Goal: Transaction & Acquisition: Purchase product/service

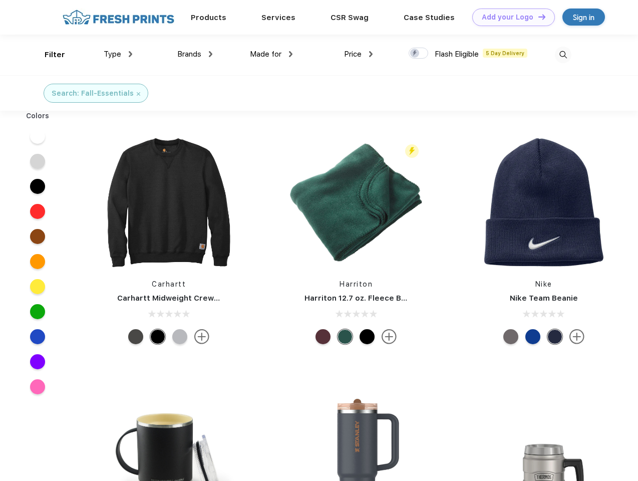
click at [510, 17] on link "Add your Logo Design Tool" at bounding box center [513, 18] width 83 height 18
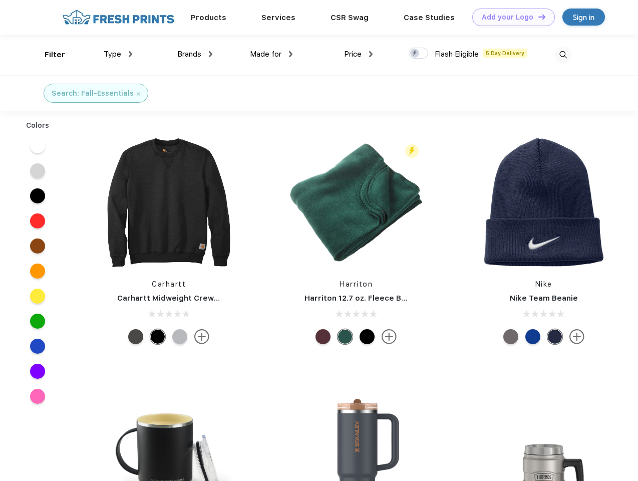
click at [0, 0] on div "Design Tool" at bounding box center [0, 0] width 0 height 0
click at [537, 17] on link "Add your Logo Design Tool" at bounding box center [513, 18] width 83 height 18
click at [48, 55] on div "Filter" at bounding box center [55, 55] width 21 height 12
click at [118, 54] on span "Type" at bounding box center [113, 54] width 18 height 9
click at [195, 54] on span "Brands" at bounding box center [189, 54] width 24 height 9
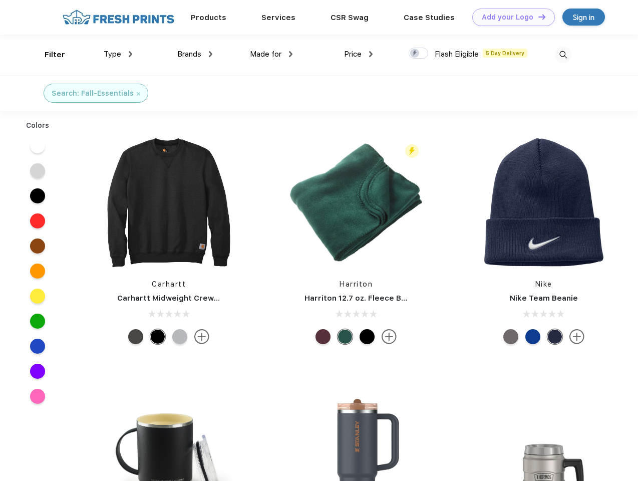
click at [271, 54] on span "Made for" at bounding box center [266, 54] width 32 height 9
click at [359, 54] on span "Price" at bounding box center [353, 54] width 18 height 9
click at [419, 54] on div at bounding box center [419, 53] width 20 height 11
click at [415, 54] on input "checkbox" at bounding box center [412, 50] width 7 height 7
click at [563, 55] on img at bounding box center [563, 55] width 17 height 17
